Goal: Task Accomplishment & Management: Use online tool/utility

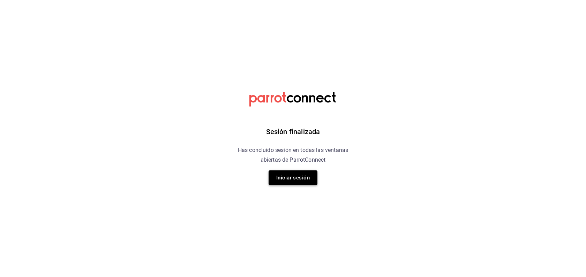
click at [287, 183] on button "Iniciar sesión" at bounding box center [293, 178] width 49 height 15
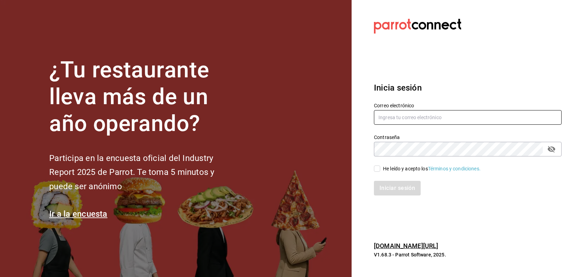
type input "dupont@debocaenboca.net"
click at [377, 171] on input "He leído y acepto los Términos y condiciones." at bounding box center [377, 169] width 6 height 6
checkbox input "true"
click at [398, 191] on button "Iniciar sesión" at bounding box center [397, 188] width 47 height 15
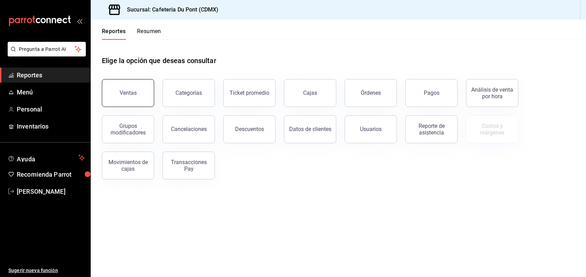
click at [132, 93] on div "Ventas" at bounding box center [128, 93] width 17 height 7
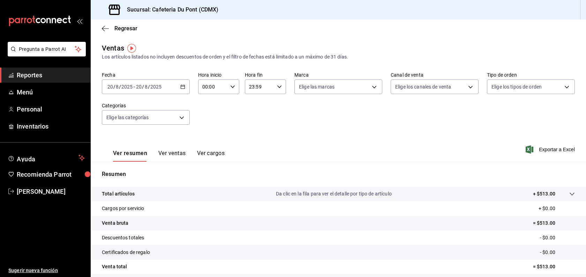
click at [52, 77] on span "Reportes" at bounding box center [51, 74] width 68 height 9
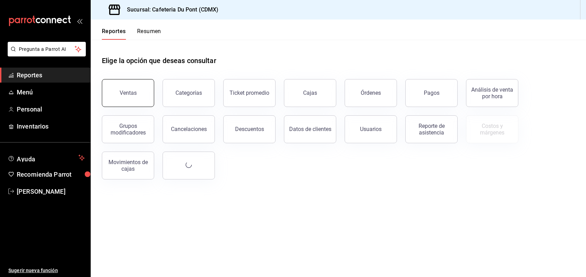
click at [125, 86] on button "Ventas" at bounding box center [128, 93] width 52 height 28
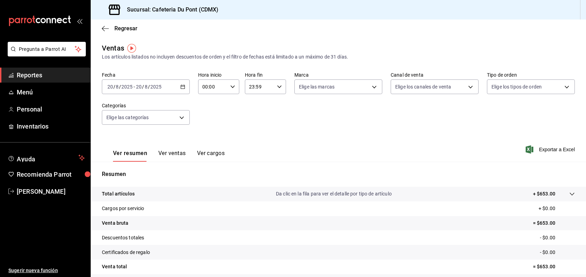
click at [57, 74] on span "Reportes" at bounding box center [51, 74] width 68 height 9
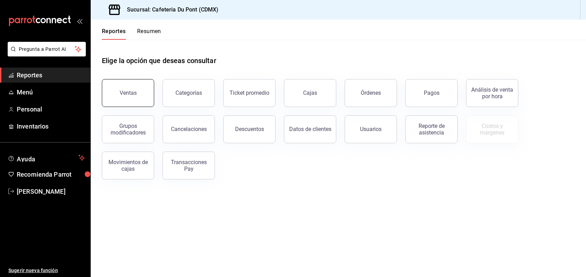
click at [119, 102] on button "Ventas" at bounding box center [128, 93] width 52 height 28
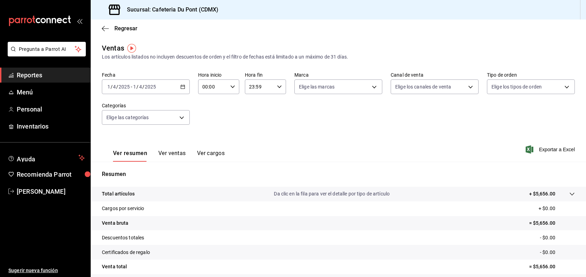
click at [164, 82] on div "[DATE] [DATE] - [DATE] [DATE]" at bounding box center [146, 87] width 88 height 15
click at [154, 106] on span "Hoy" at bounding box center [135, 107] width 54 height 7
click at [176, 155] on button "Ver ventas" at bounding box center [172, 156] width 28 height 12
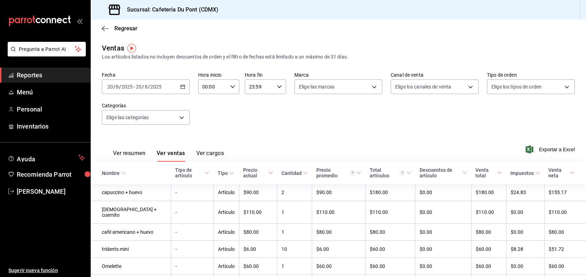
click at [306, 149] on div "Ver resumen Ver ventas Ver cargos Exportar a Excel" at bounding box center [338, 147] width 495 height 29
